Goal: Task Accomplishment & Management: Complete application form

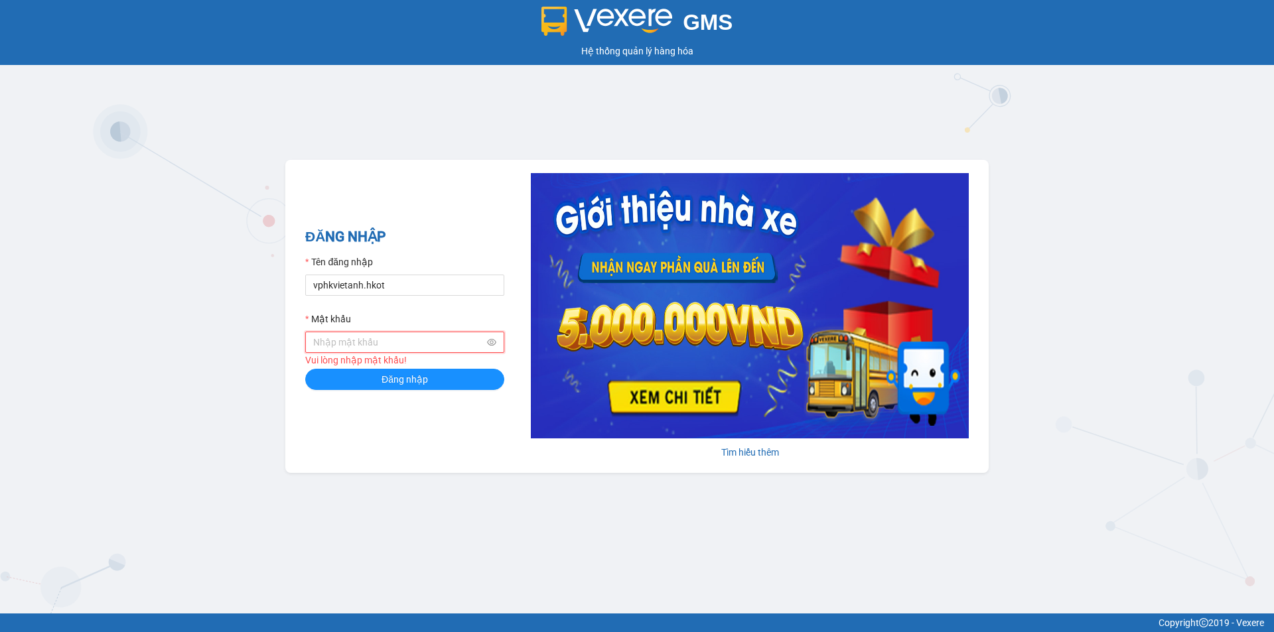
drag, startPoint x: 397, startPoint y: 342, endPoint x: 429, endPoint y: 343, distance: 31.2
click at [397, 343] on input "Mật khẩu" at bounding box center [398, 342] width 171 height 15
type input "Vap03112000"
click at [305, 369] on button "Đăng nhập" at bounding box center [404, 379] width 199 height 21
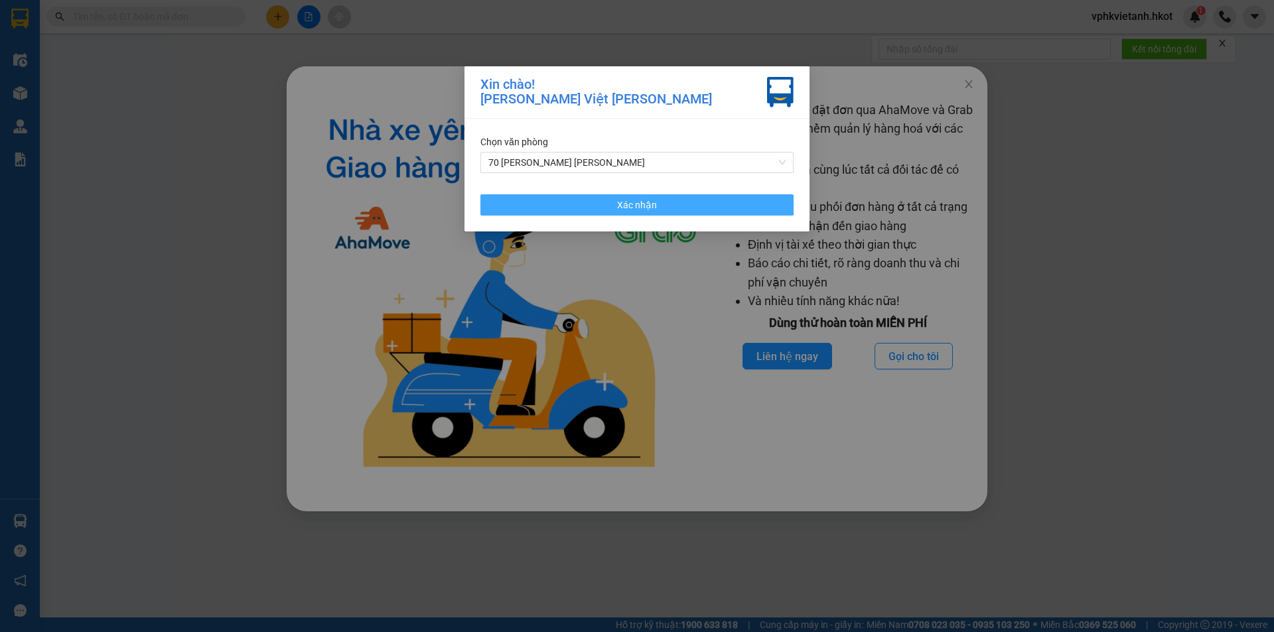
click at [685, 201] on button "Xác nhận" at bounding box center [636, 204] width 313 height 21
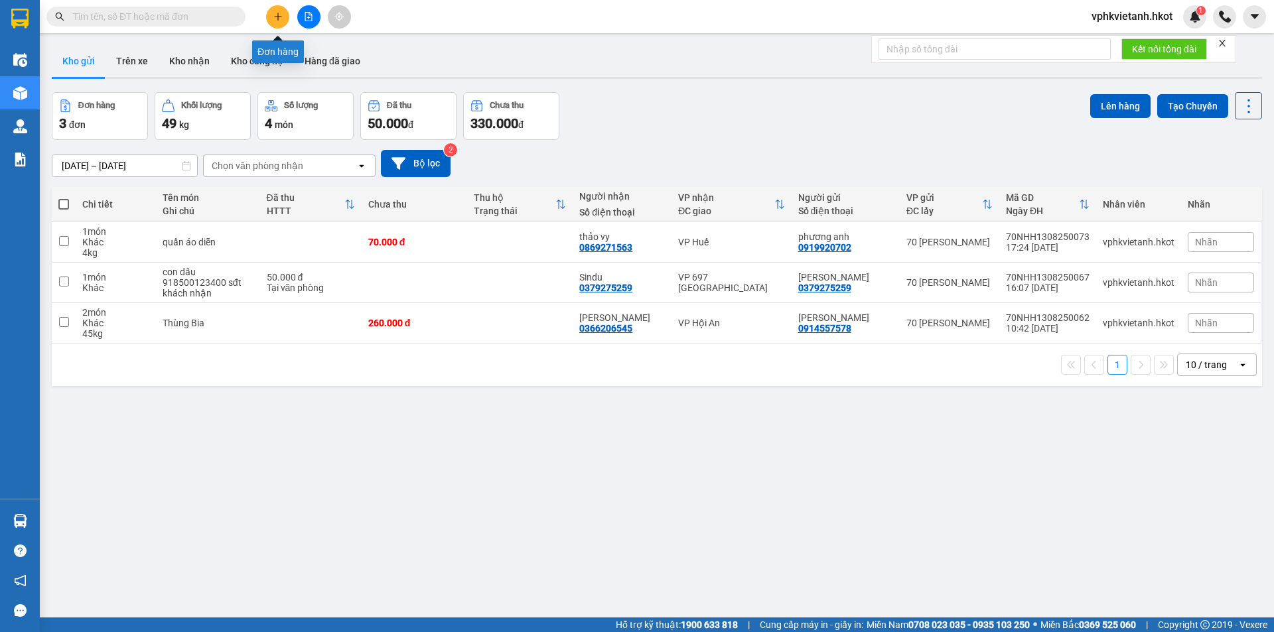
click at [279, 19] on icon "plus" at bounding box center [277, 16] width 9 height 9
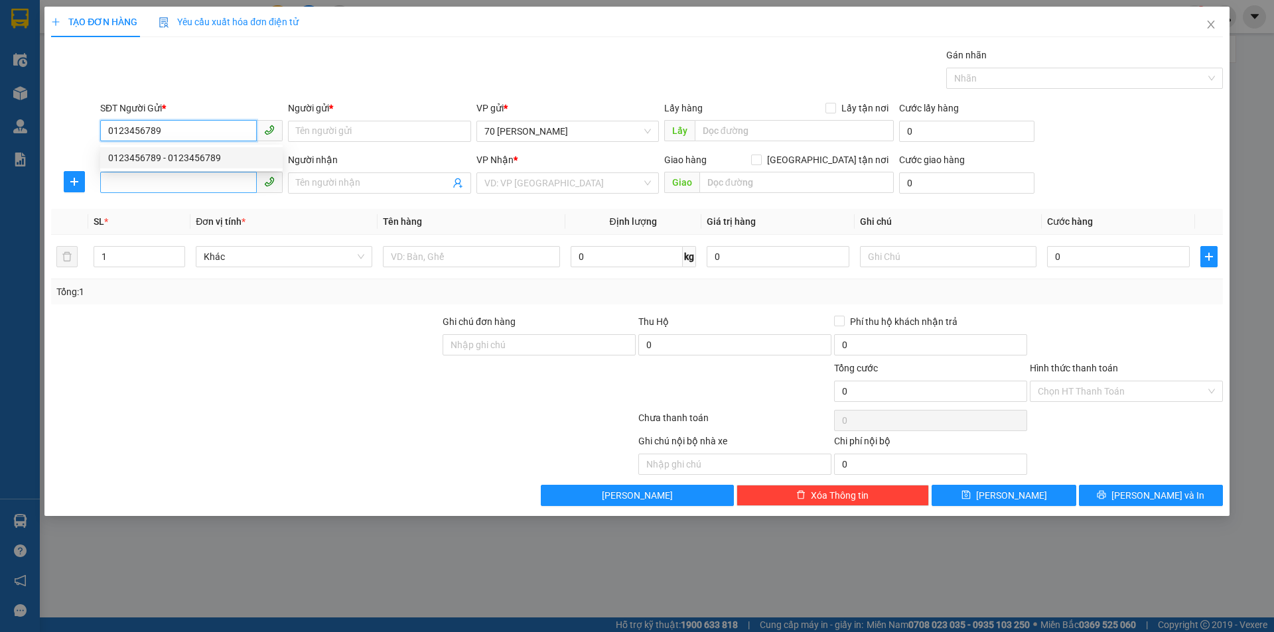
type input "0123456789"
click at [206, 175] on input "SĐT Người Nhận *" at bounding box center [178, 182] width 157 height 21
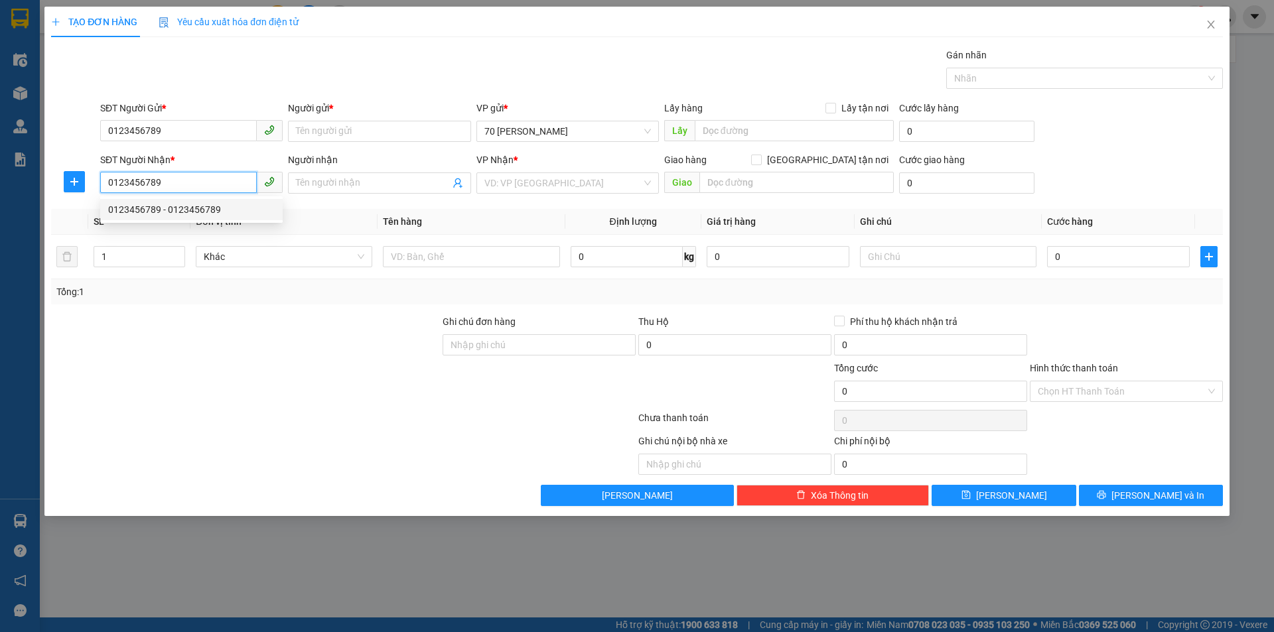
type input "0123456789"
drag, startPoint x: 372, startPoint y: 202, endPoint x: 366, endPoint y: 200, distance: 7.1
click at [370, 201] on div "Transit Pickup Surcharge Ids Transit Deliver Surcharge Ids Transit Deliver Surc…" at bounding box center [637, 277] width 1172 height 459
click at [532, 182] on input "search" at bounding box center [562, 183] width 157 height 20
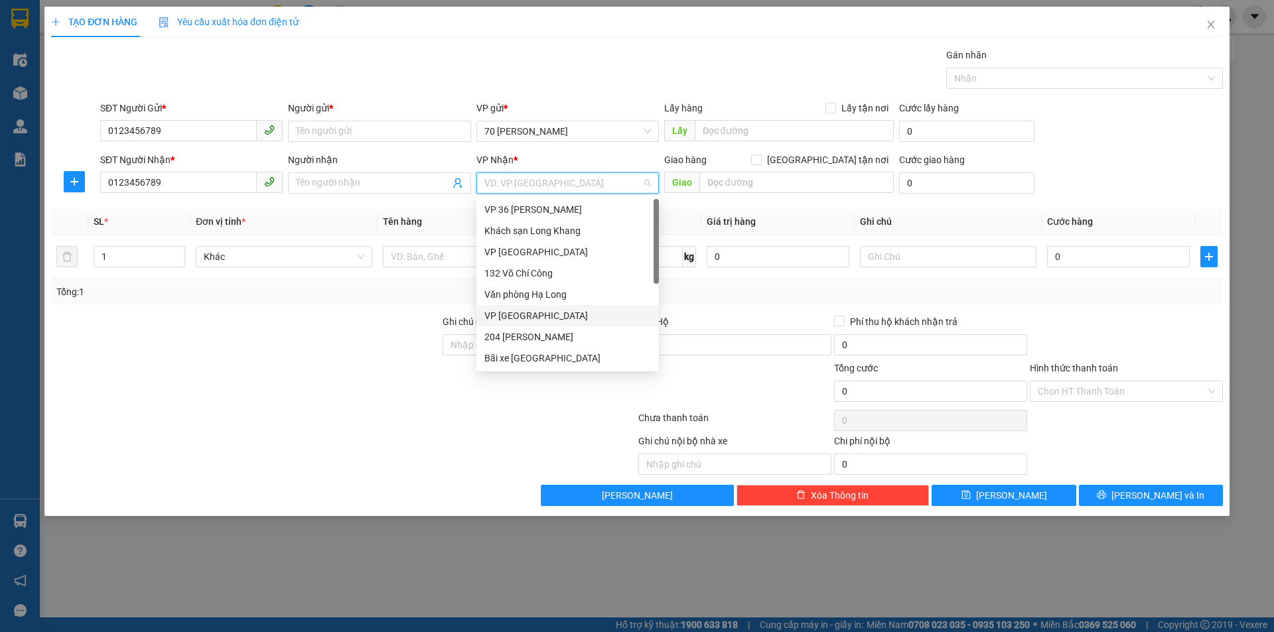
click at [519, 313] on div "VP [GEOGRAPHIC_DATA]" at bounding box center [567, 316] width 167 height 15
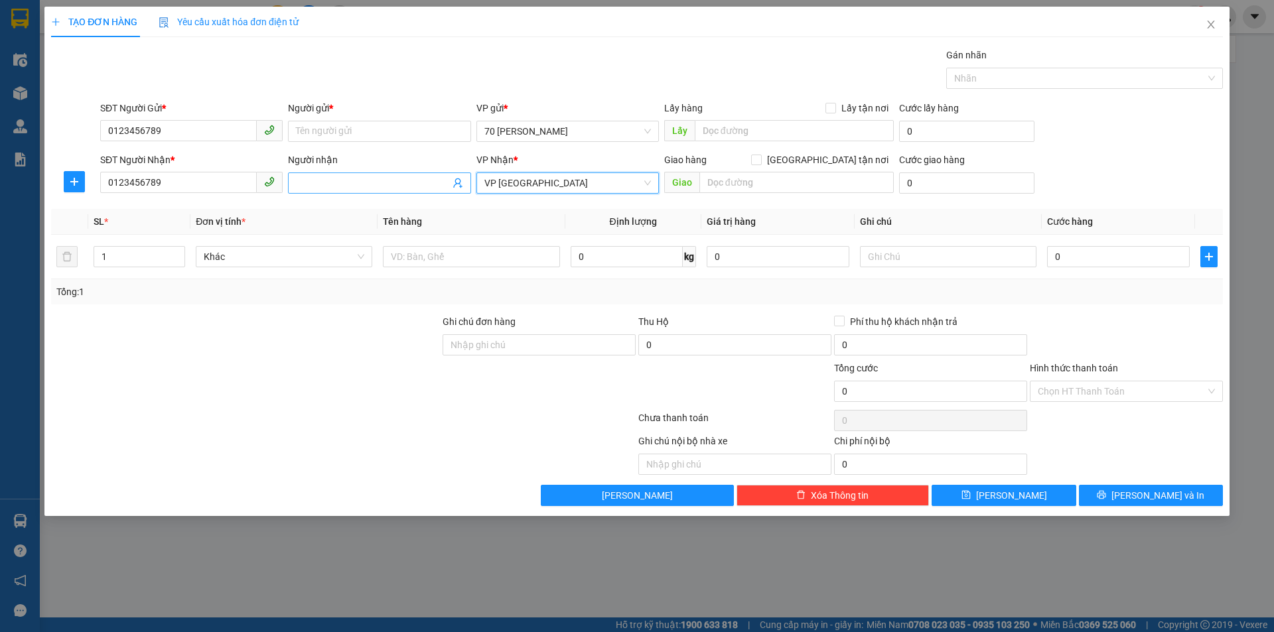
click at [380, 186] on input "Người nhận" at bounding box center [372, 183] width 153 height 15
click at [357, 123] on input "Người gửi *" at bounding box center [379, 131] width 182 height 21
type input "hàng cty"
click at [431, 180] on input "Người nhận" at bounding box center [372, 183] width 153 height 15
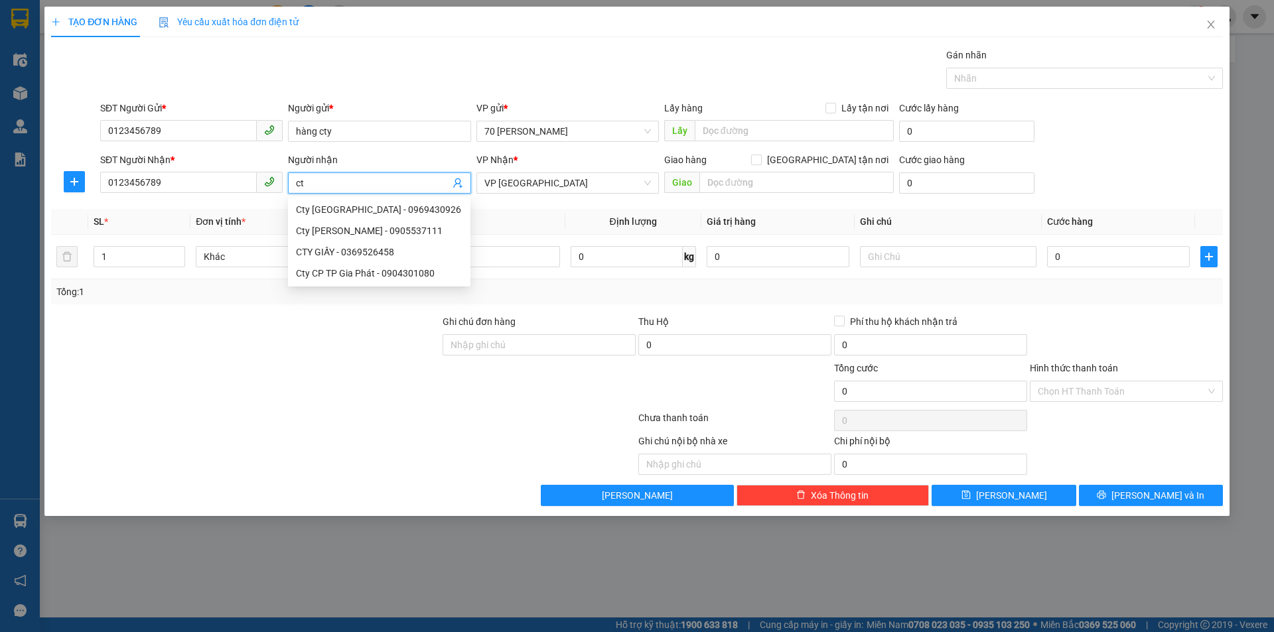
type input "c"
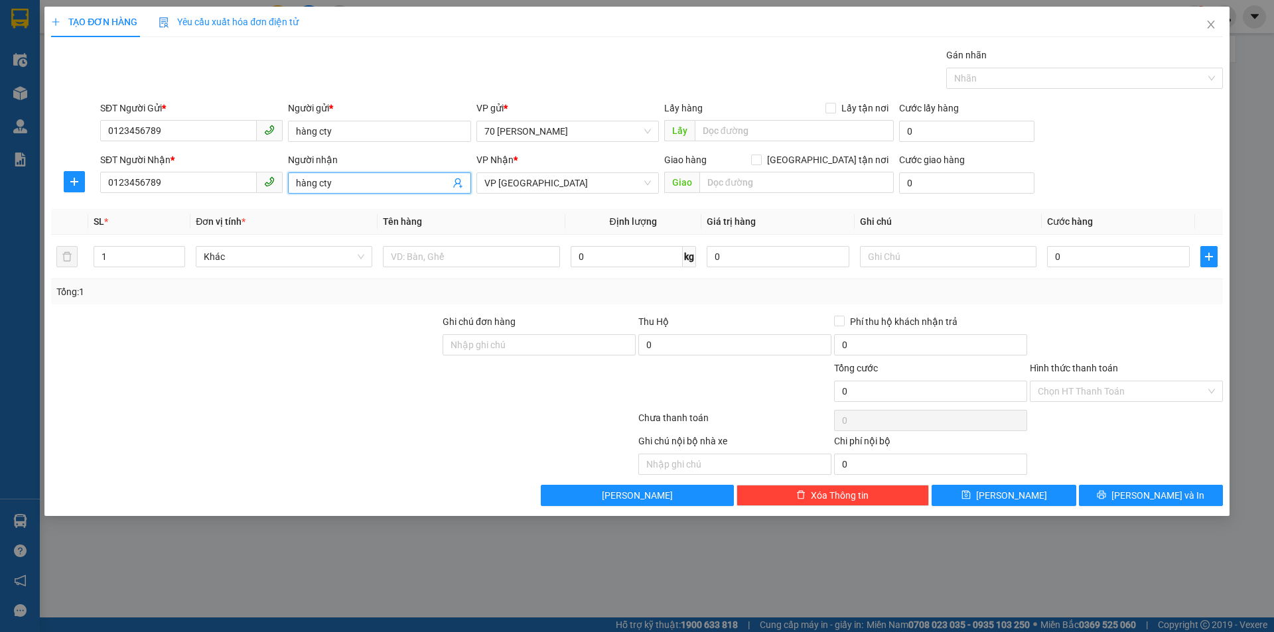
type input "hàng cty"
click at [491, 204] on div "Transit Pickup Surcharge Ids Transit Deliver Surcharge Ids Transit Deliver Surc…" at bounding box center [637, 277] width 1172 height 459
click at [522, 266] on input "text" at bounding box center [471, 256] width 177 height 21
type input "giấy tờ quan trọng"
click at [610, 262] on input "0" at bounding box center [627, 256] width 112 height 21
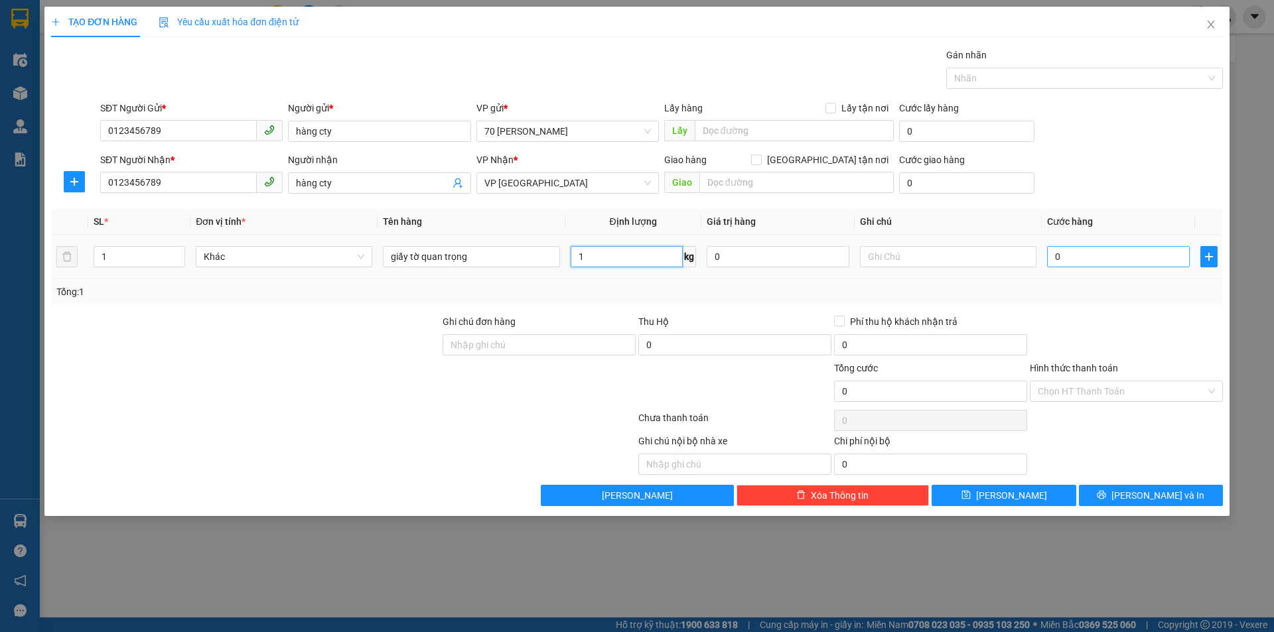
type input "1"
click at [1135, 261] on input "0" at bounding box center [1118, 256] width 143 height 21
type input "1"
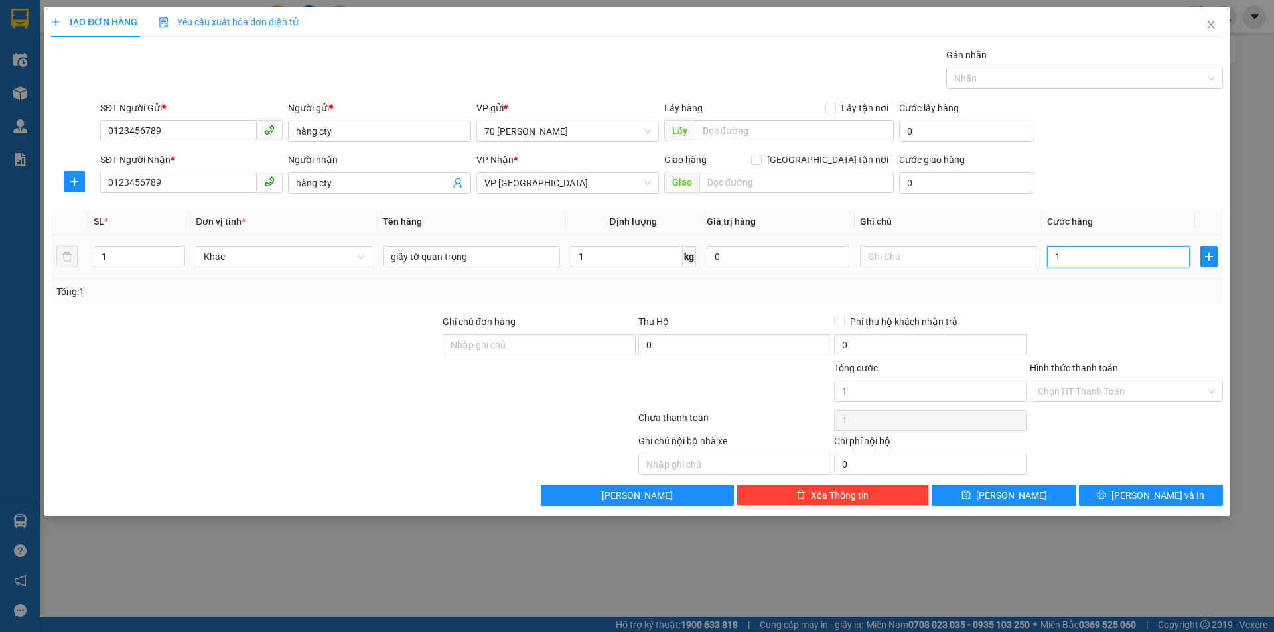
type input "10"
type input "100"
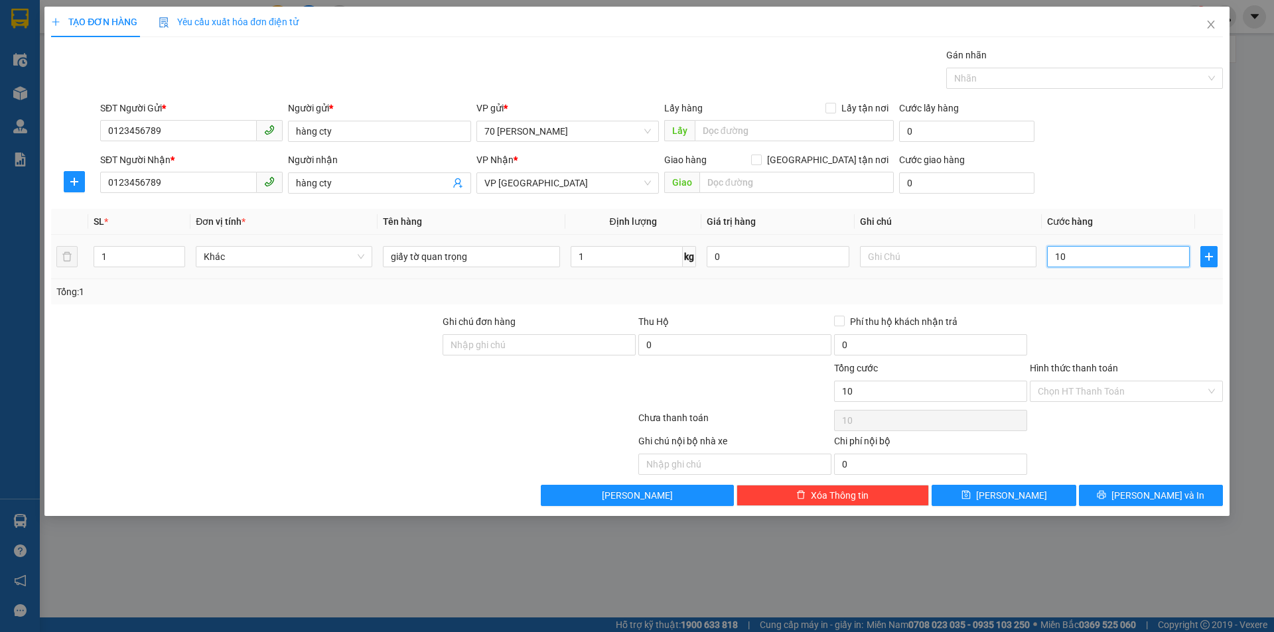
type input "100"
type input "1.000"
type input "10.000"
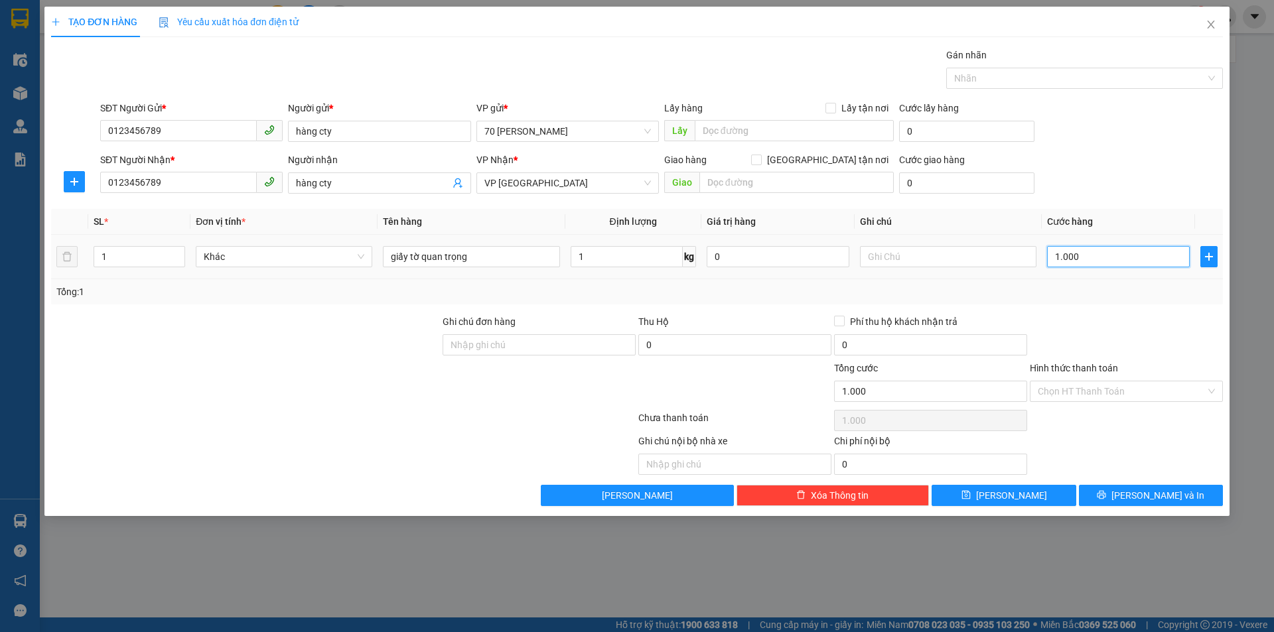
type input "10.000"
type input "1.000"
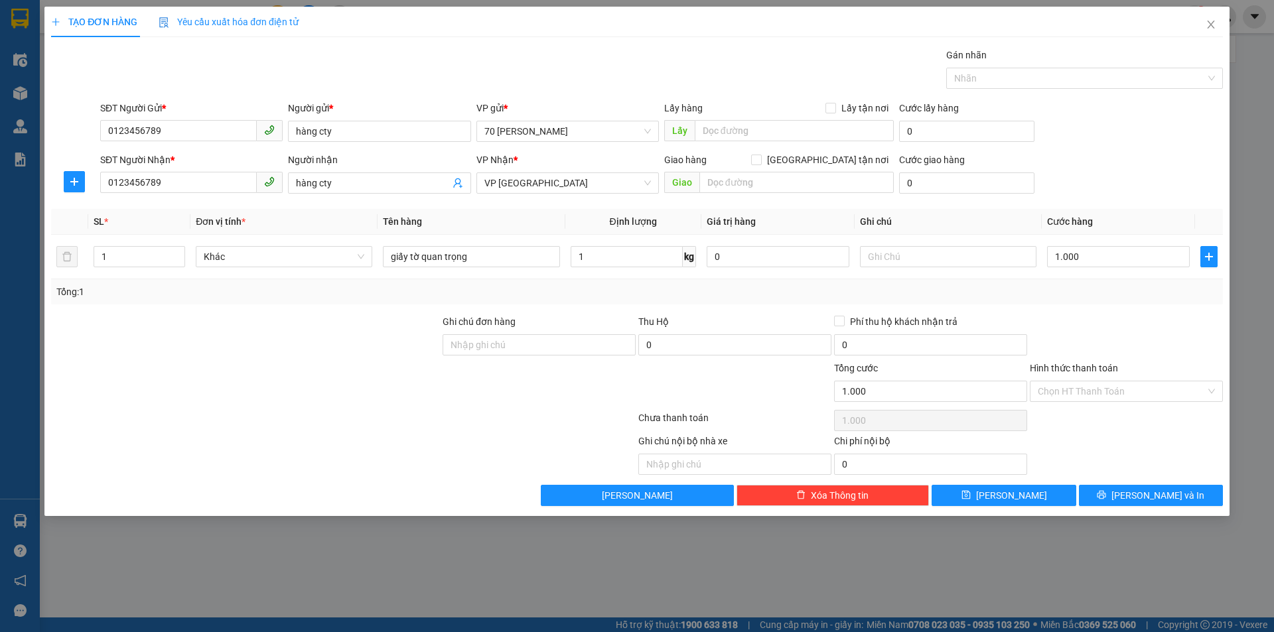
type input "1.000.000"
click at [1159, 283] on div "Tổng: 1" at bounding box center [637, 291] width 1172 height 25
click at [1123, 257] on input "1.000.000" at bounding box center [1118, 256] width 143 height 21
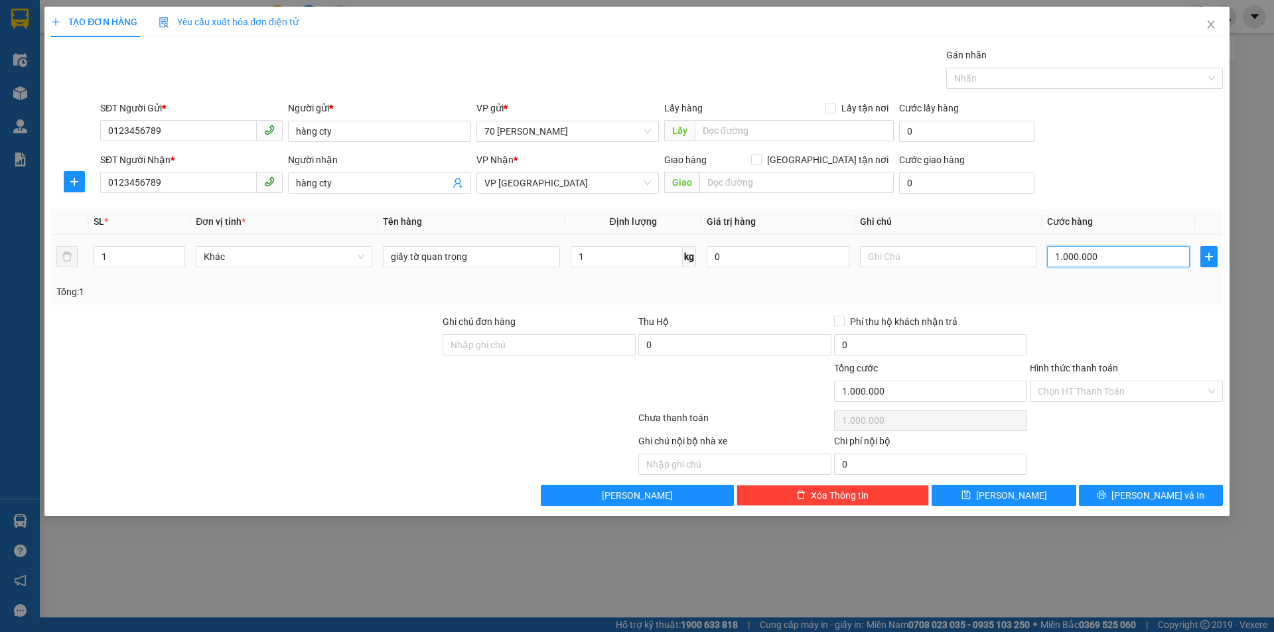
type input "0"
type input "01"
type input "1"
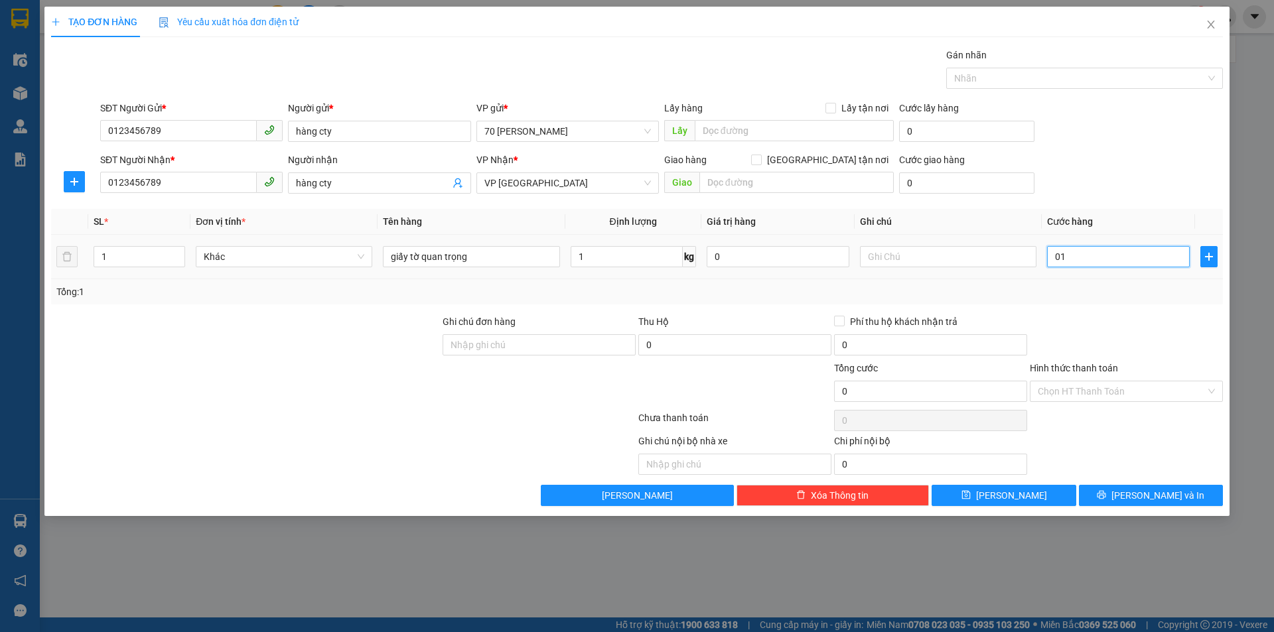
type input "1"
type input "1.000"
click at [1106, 171] on div "SĐT Người Nhận * 0123456789 Người nhận hàng cty VP Nhận * VP [GEOGRAPHIC_DATA] …" at bounding box center [662, 176] width 1128 height 46
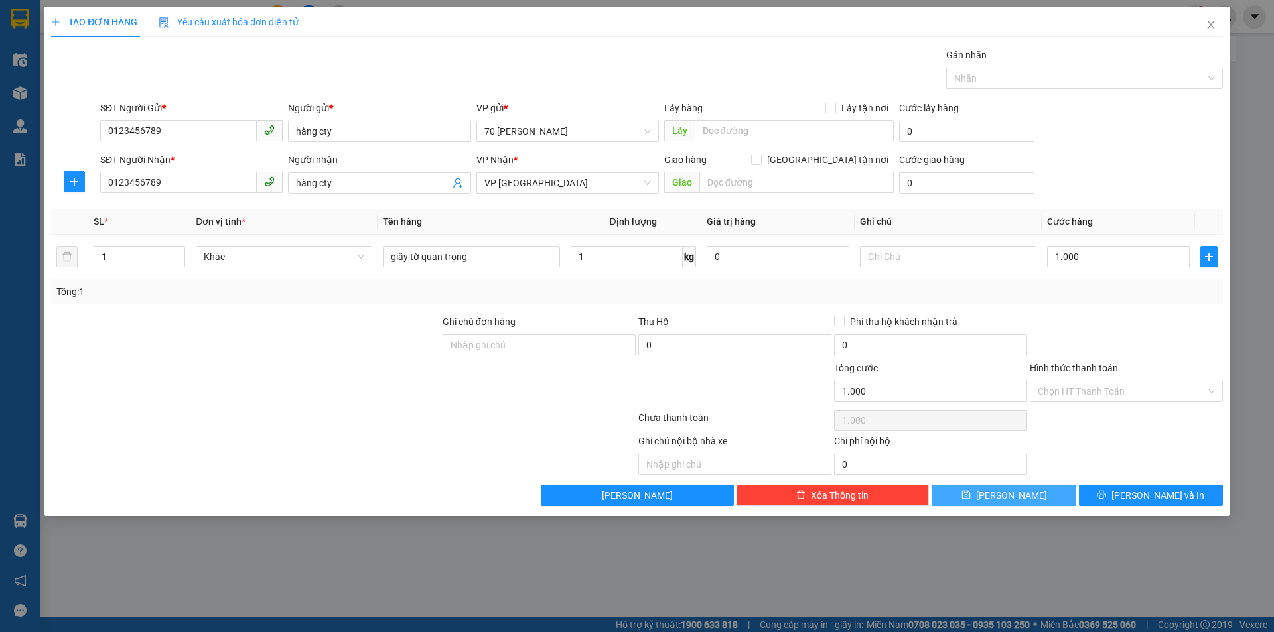
click at [1042, 496] on button "[PERSON_NAME]" at bounding box center [1004, 495] width 144 height 21
type input "0"
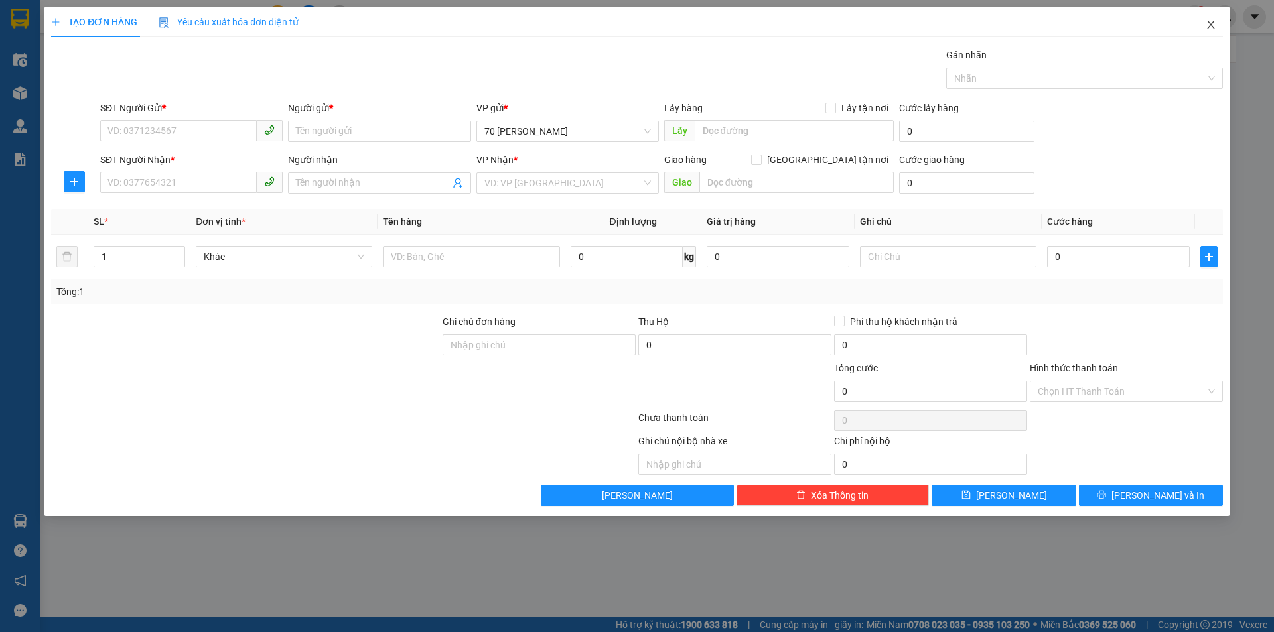
click at [1206, 29] on icon "close" at bounding box center [1211, 24] width 11 height 11
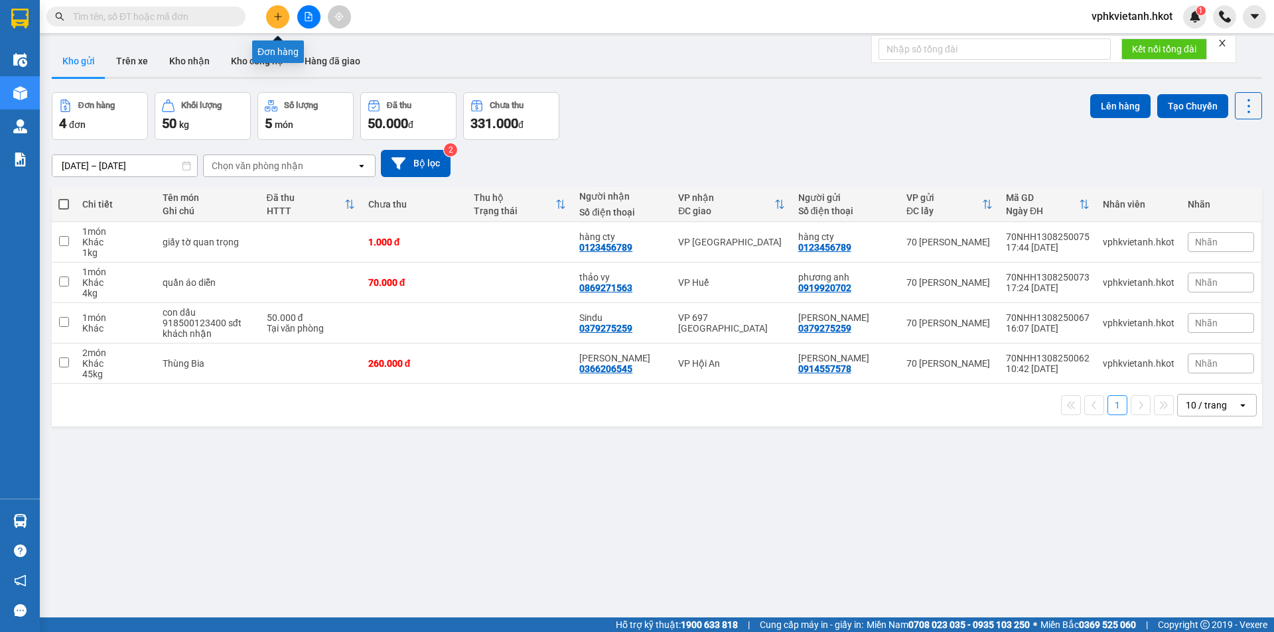
click at [275, 16] on icon "plus" at bounding box center [277, 16] width 9 height 9
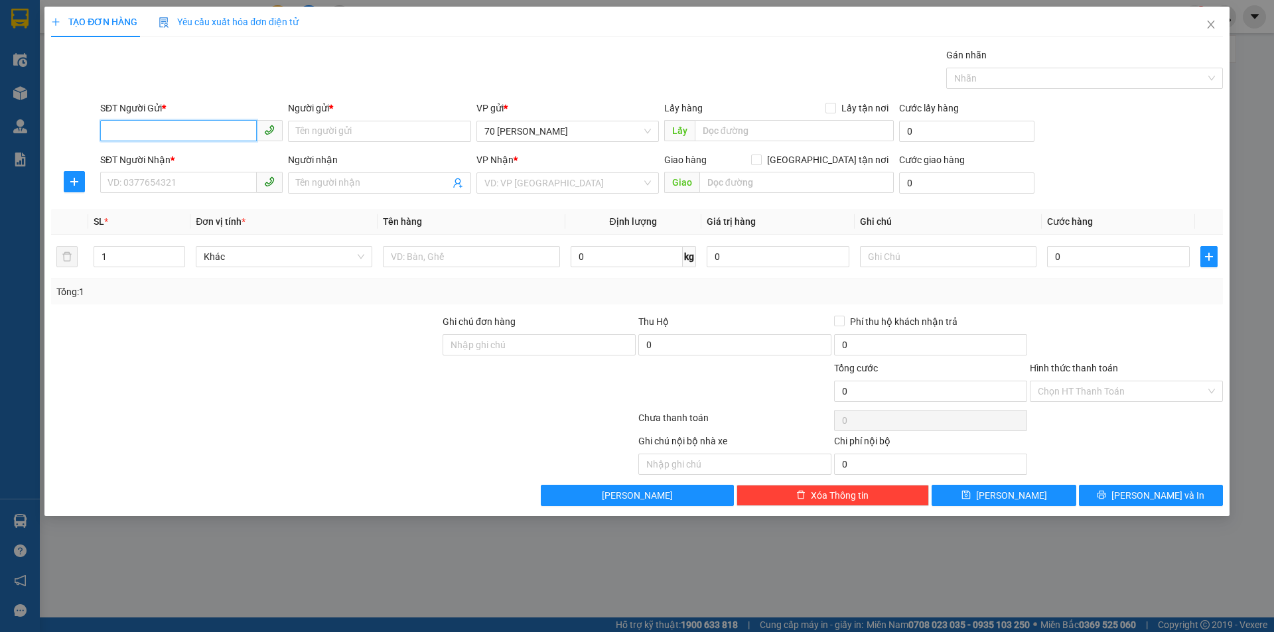
drag, startPoint x: 202, startPoint y: 135, endPoint x: 244, endPoint y: 133, distance: 42.5
click at [202, 134] on input "SĐT Người Gửi *" at bounding box center [178, 130] width 157 height 21
click at [218, 148] on div "0357314536 - A Phước" at bounding box center [191, 157] width 182 height 21
type input "0357314536"
type input "A Phước"
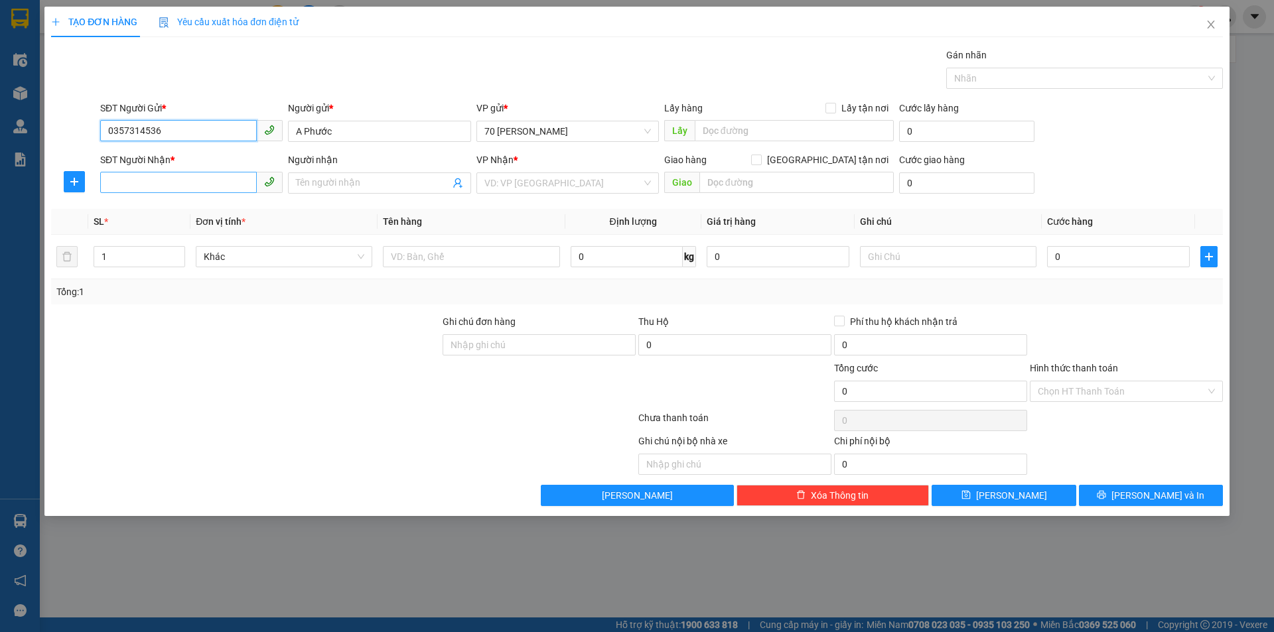
type input "0357314536"
click at [198, 178] on input "SĐT Người Nhận *" at bounding box center [178, 182] width 157 height 21
click at [220, 206] on div "0522128828 - Chị Uyên" at bounding box center [191, 209] width 167 height 15
type input "0522128828"
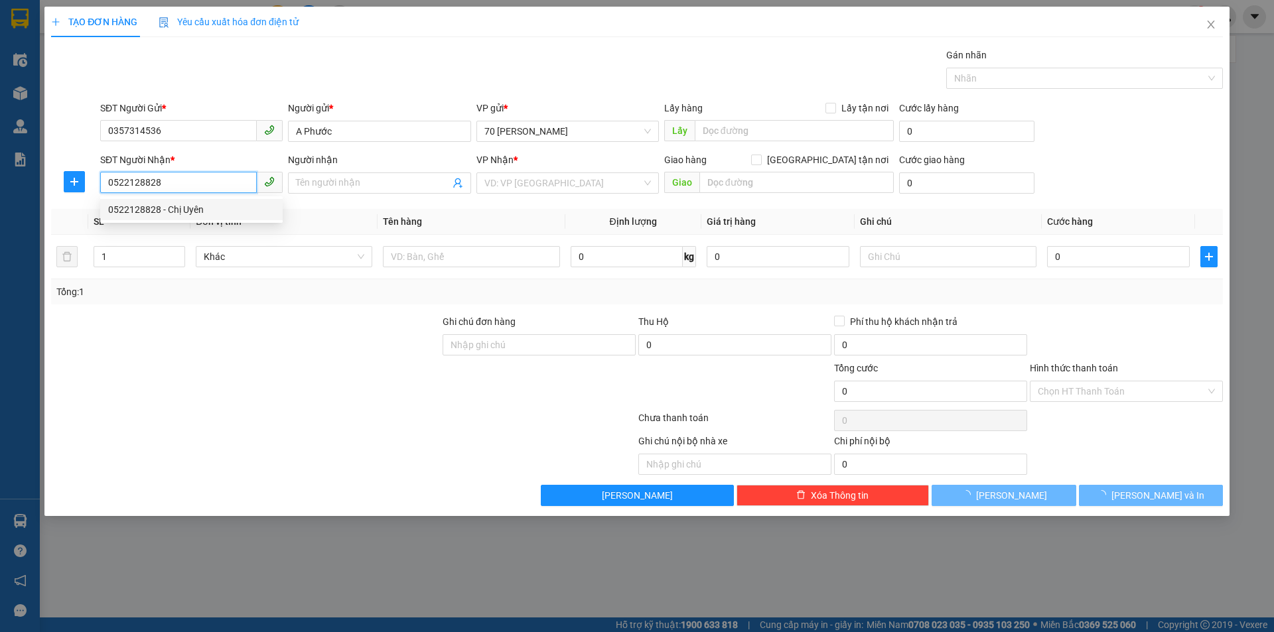
type input "Chị Uyên"
type input "101 [PERSON_NAME]"
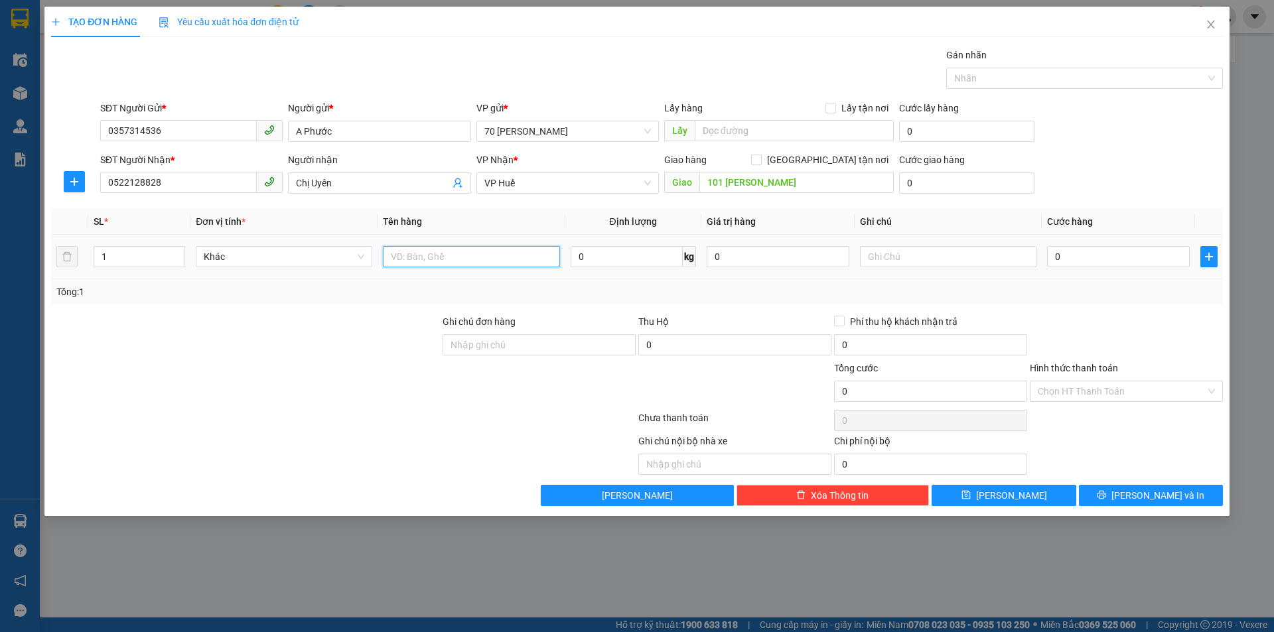
click at [434, 258] on input "text" at bounding box center [471, 256] width 177 height 21
type input "bánh mì đắt tiền"
click at [614, 257] on input "0" at bounding box center [627, 256] width 112 height 21
type input "5"
click at [1066, 268] on div "0" at bounding box center [1118, 257] width 143 height 27
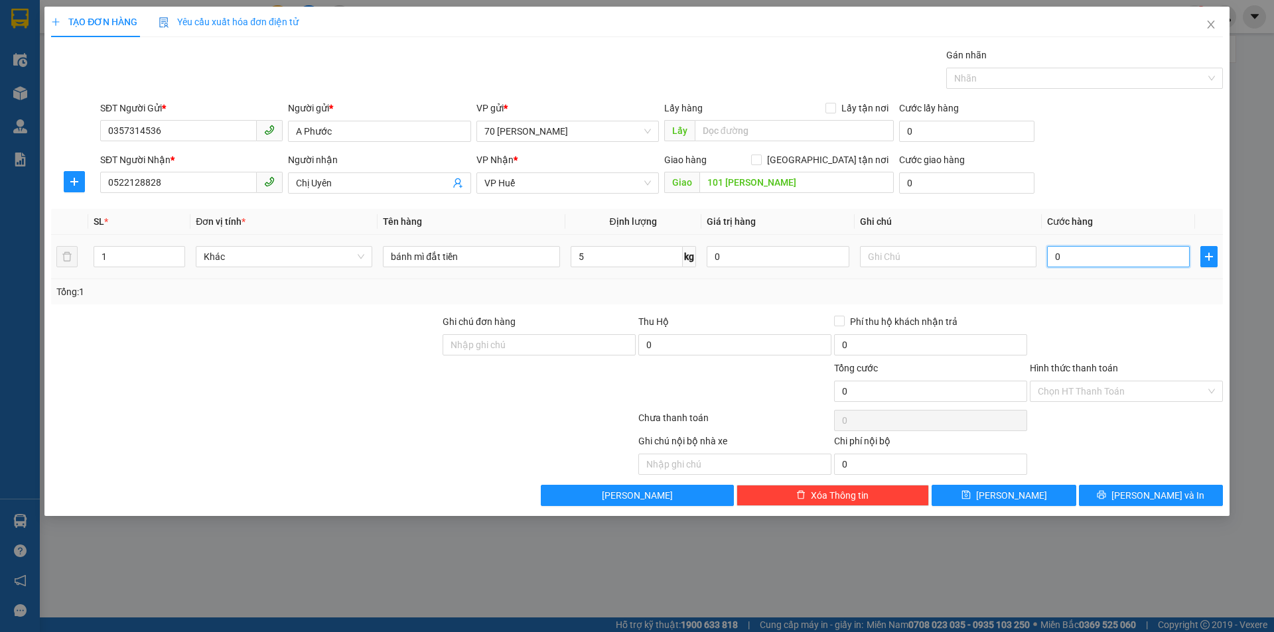
drag, startPoint x: 1075, startPoint y: 257, endPoint x: 1068, endPoint y: 253, distance: 8.7
click at [1075, 257] on input "0" at bounding box center [1118, 256] width 143 height 21
type input "1"
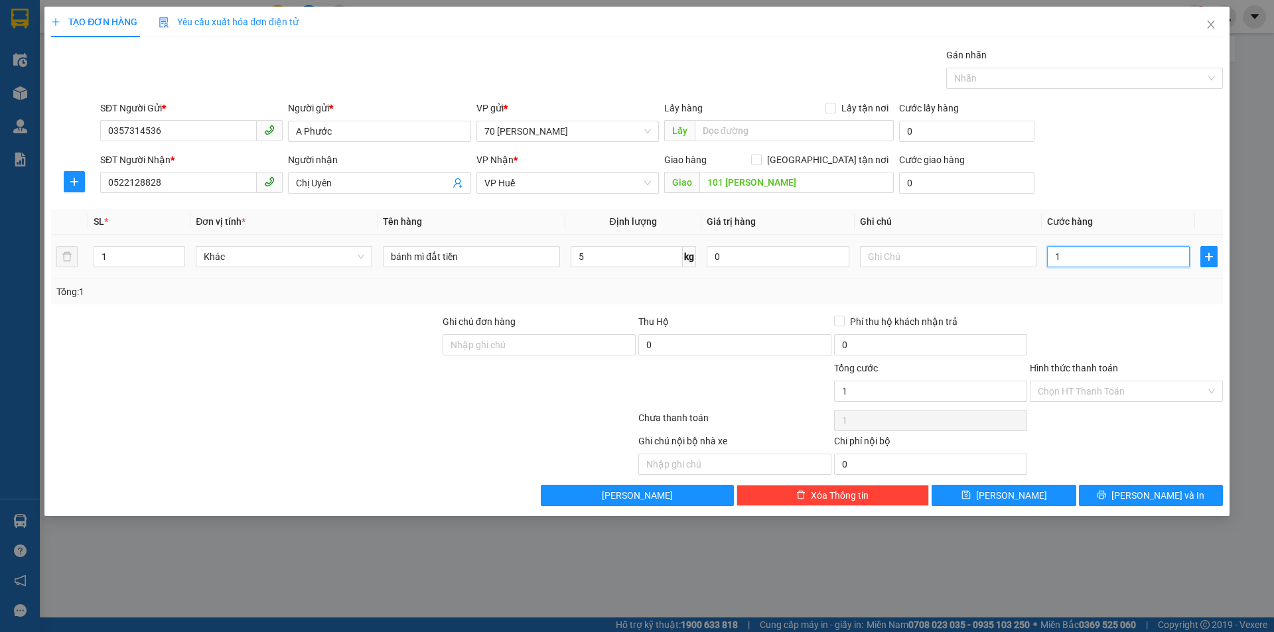
type input "10"
type input "100"
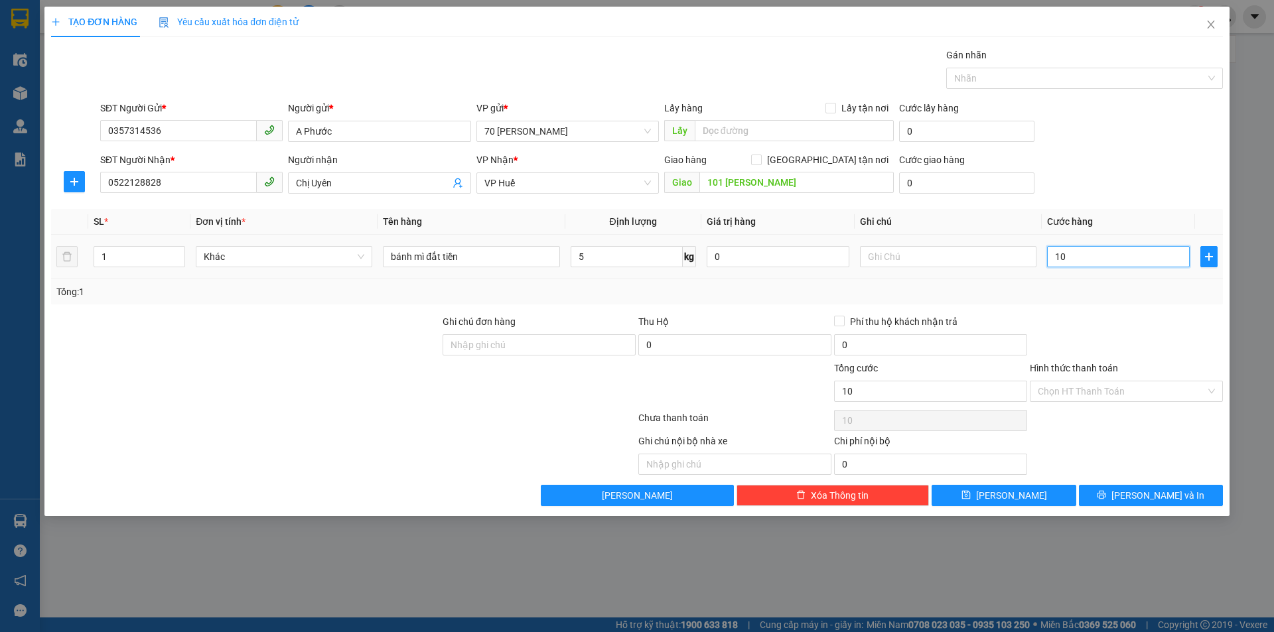
type input "100"
type input "1.000"
type input "10.000"
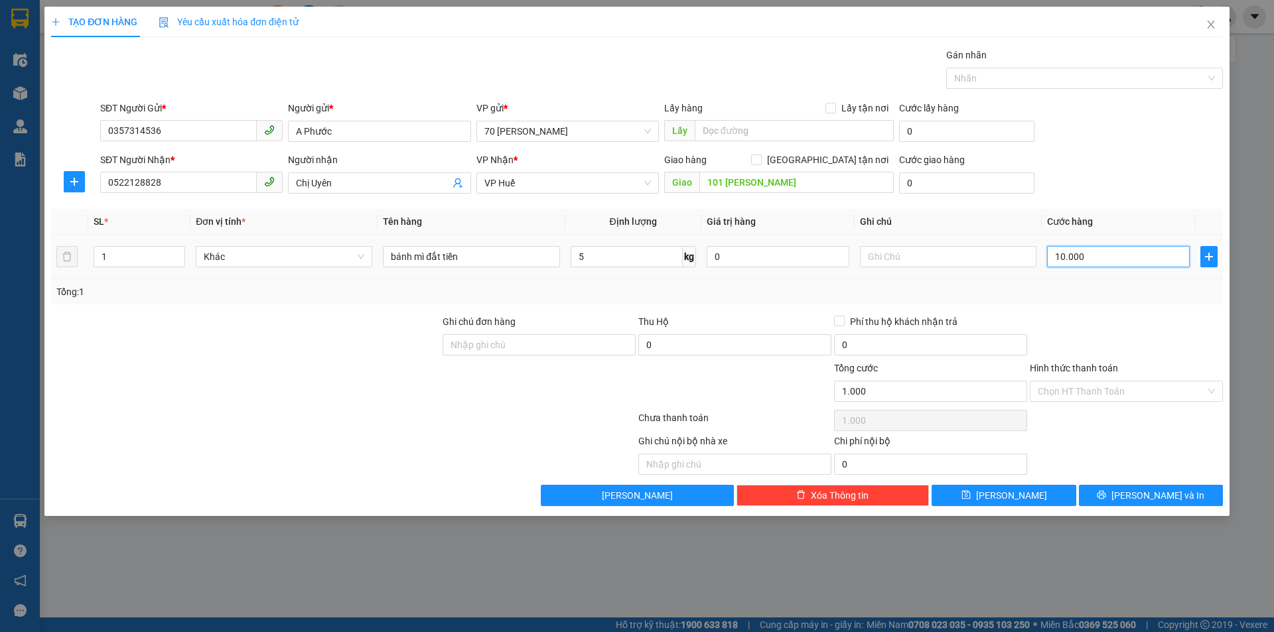
type input "10.000"
type input "100.000"
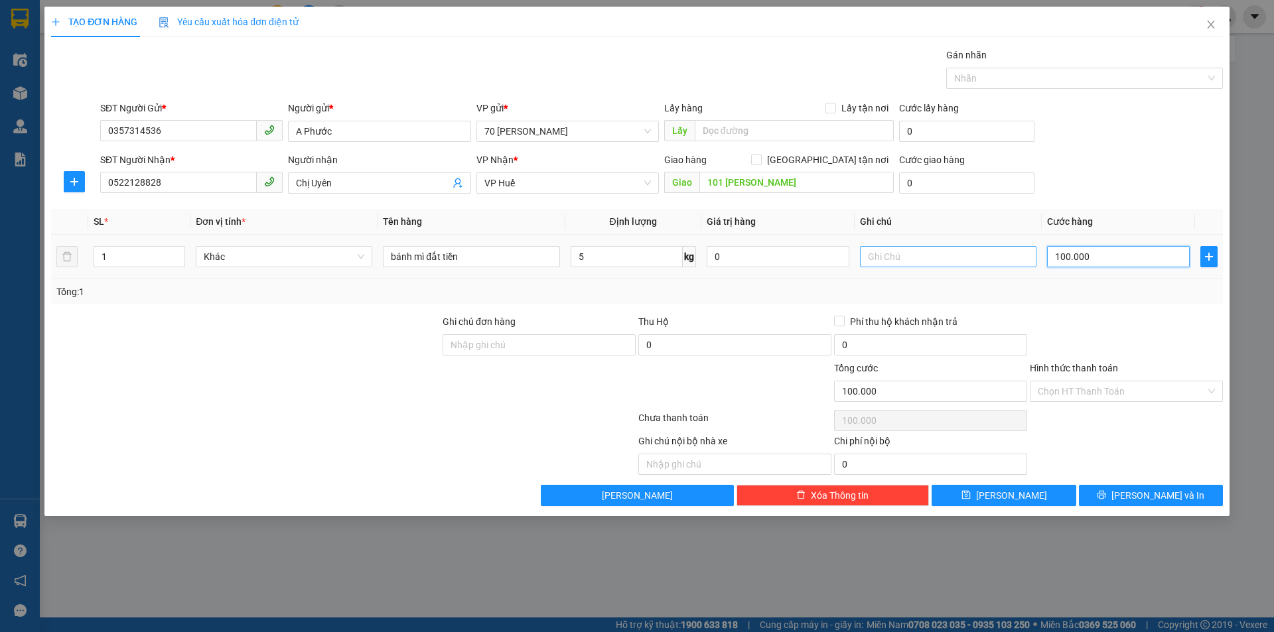
type input "100.000"
drag, startPoint x: 917, startPoint y: 249, endPoint x: 922, endPoint y: 293, distance: 44.8
click at [917, 250] on input "text" at bounding box center [948, 256] width 177 height 21
type input "việt anh thu"
drag, startPoint x: 865, startPoint y: 282, endPoint x: 814, endPoint y: 311, distance: 59.1
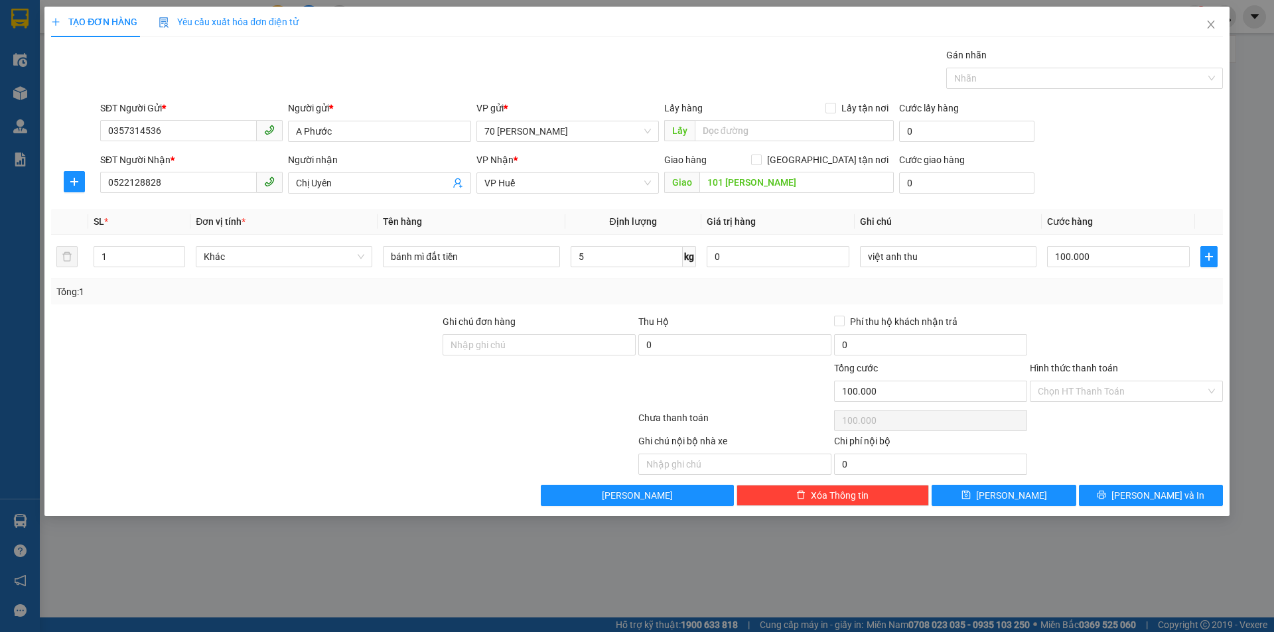
click at [862, 282] on div "Tổng: 1" at bounding box center [637, 291] width 1172 height 25
click at [1099, 394] on input "Hình thức thanh toán" at bounding box center [1122, 392] width 168 height 20
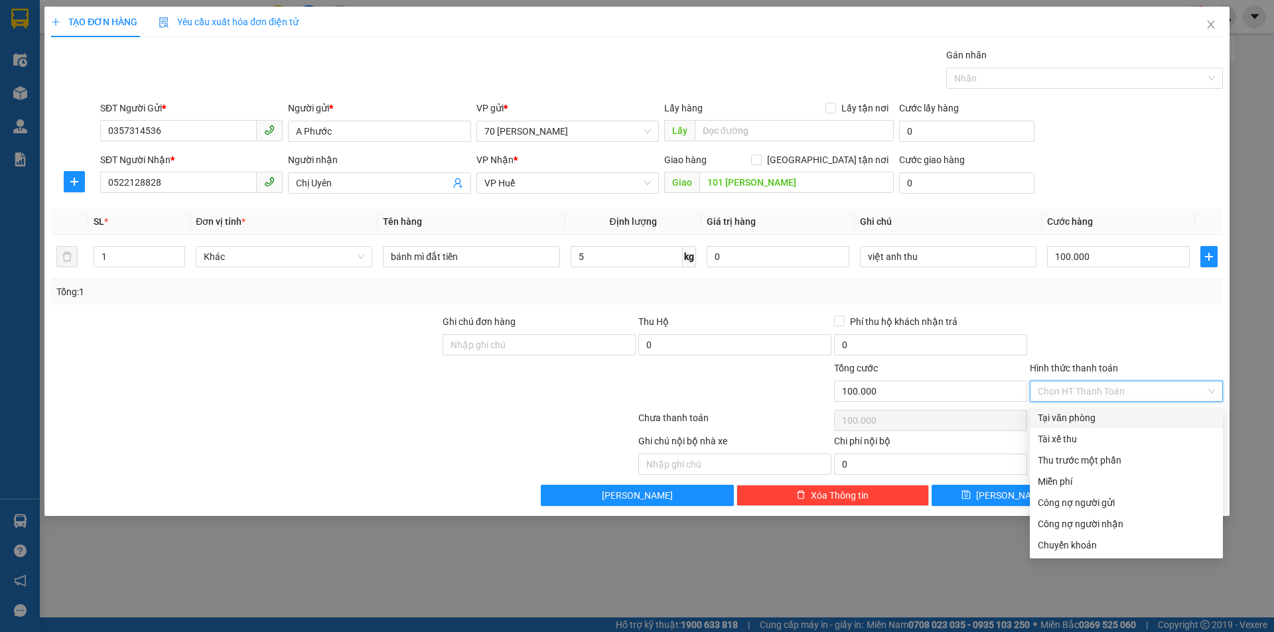
click at [1068, 422] on div "Tại văn phòng" at bounding box center [1126, 418] width 177 height 15
type input "0"
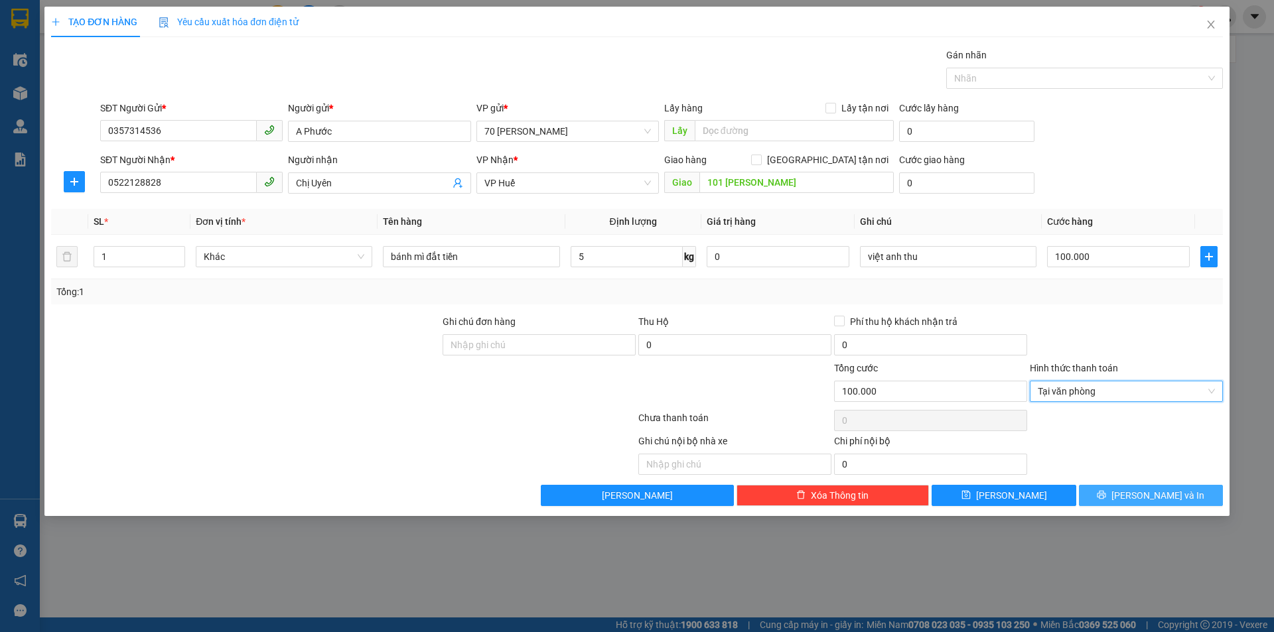
click at [1149, 493] on span "[PERSON_NAME] và In" at bounding box center [1157, 495] width 93 height 15
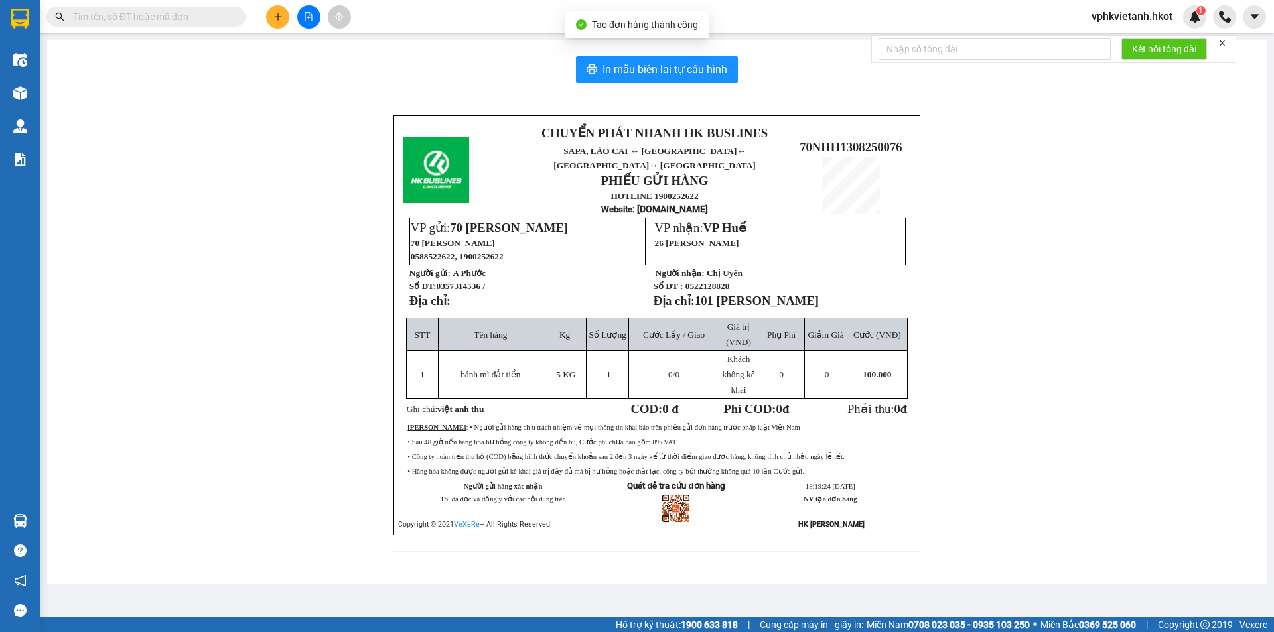
click at [999, 147] on div "CHUYỂN PHÁT NHANH HK BUSLINES SAPA, [GEOGRAPHIC_DATA] ↔ [GEOGRAPHIC_DATA] ↔ [GE…" at bounding box center [657, 341] width 1188 height 453
